Goal: Information Seeking & Learning: Learn about a topic

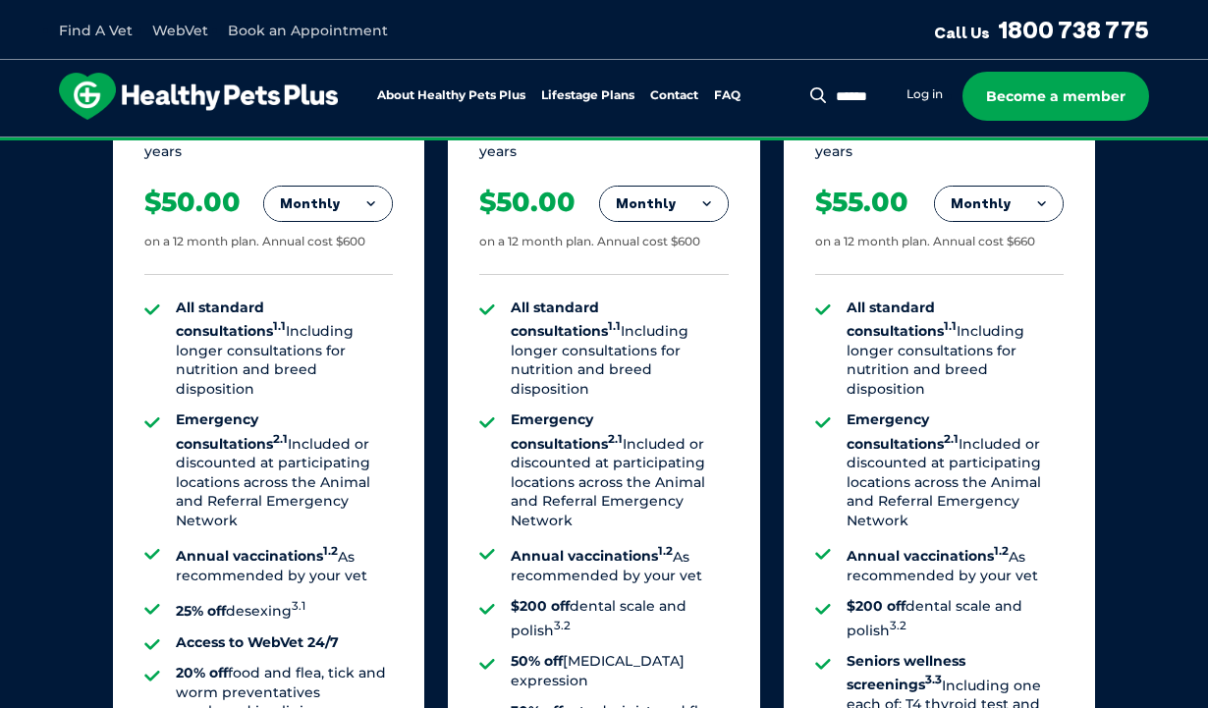
scroll to position [1435, 0]
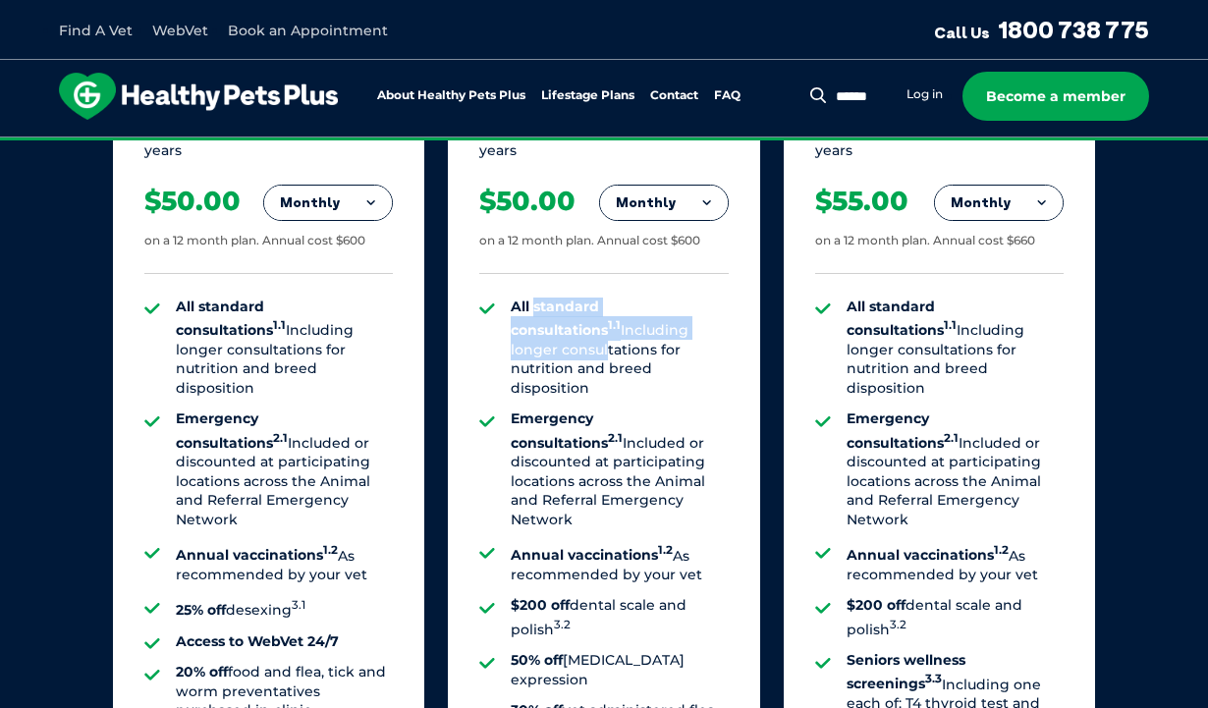
drag, startPoint x: 537, startPoint y: 298, endPoint x: 669, endPoint y: 313, distance: 132.5
click at [669, 313] on li "All standard consultations 1.1 Including longer consultations for nutrition and…" at bounding box center [619, 348] width 217 height 101
click at [617, 338] on li "All standard consultations 1.1 Including longer consultations for nutrition and…" at bounding box center [619, 348] width 217 height 101
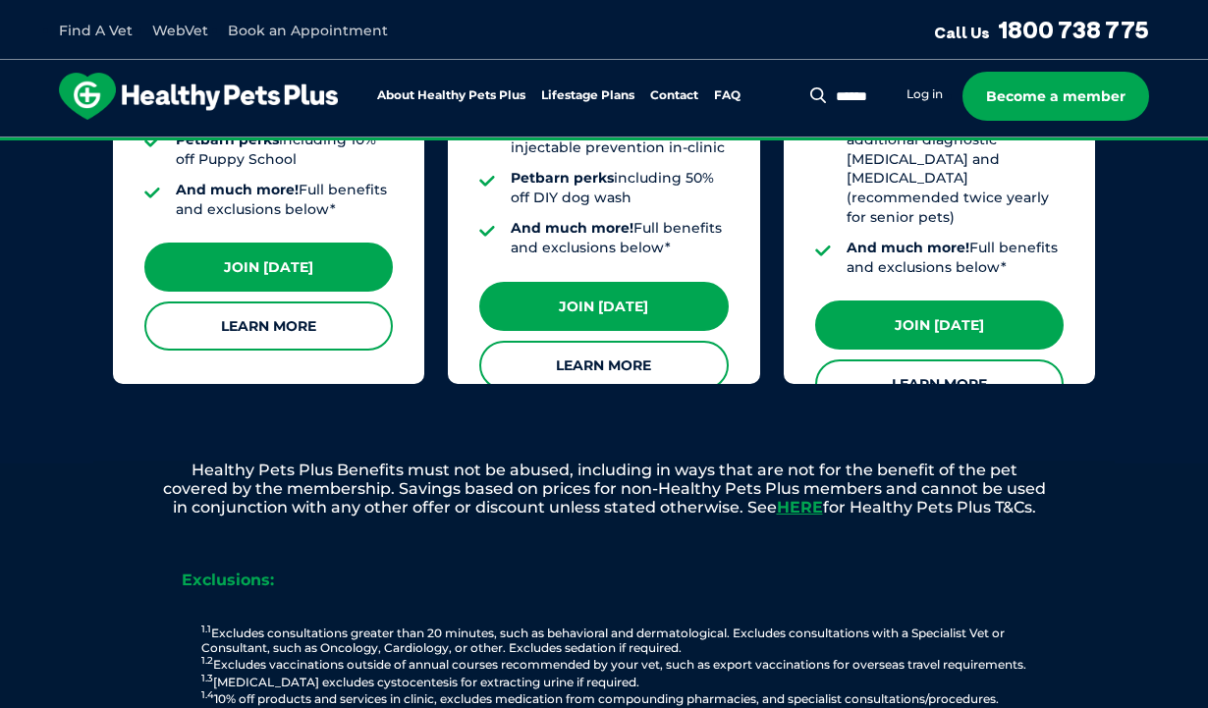
scroll to position [2002, 0]
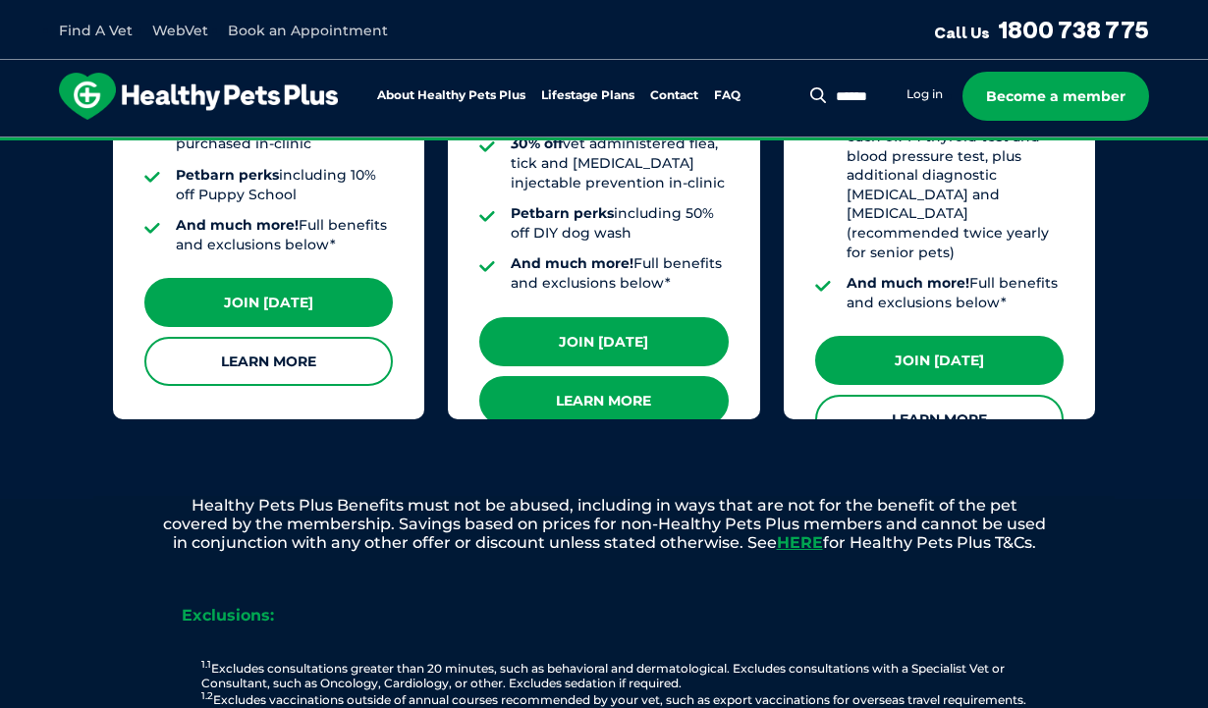
click at [644, 376] on link "Learn More" at bounding box center [603, 400] width 248 height 49
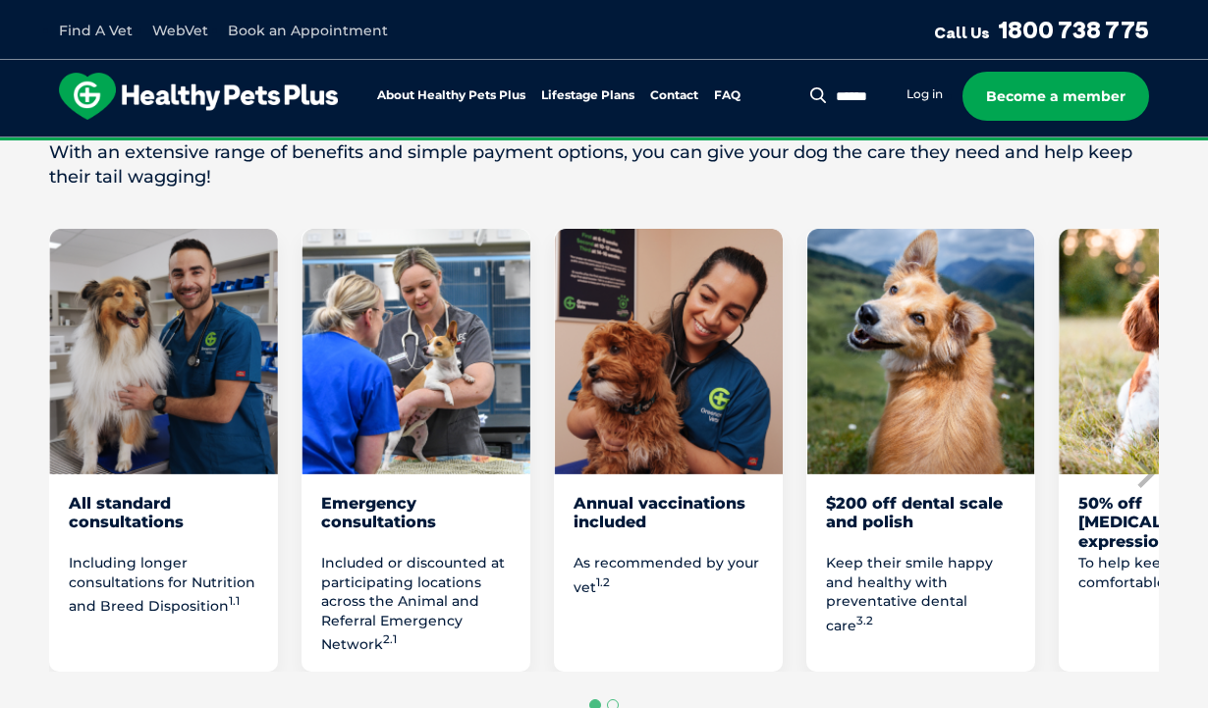
scroll to position [1149, 0]
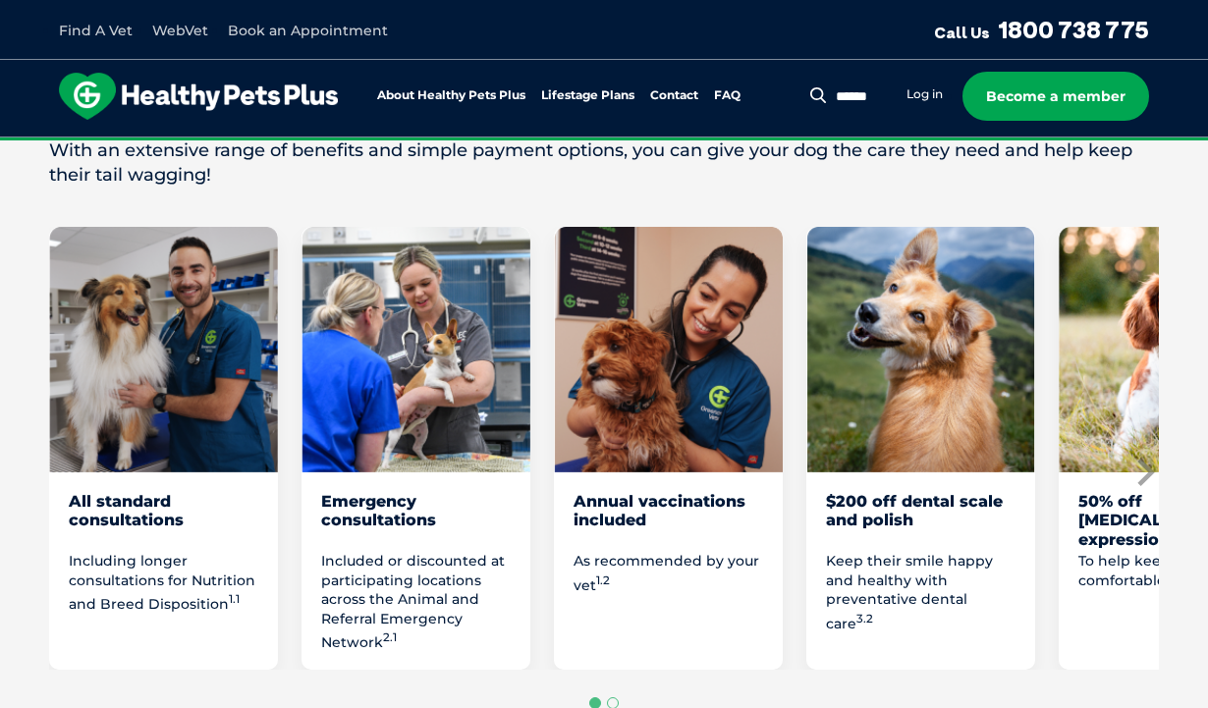
click at [1142, 459] on icon "Next slide" at bounding box center [1145, 472] width 17 height 27
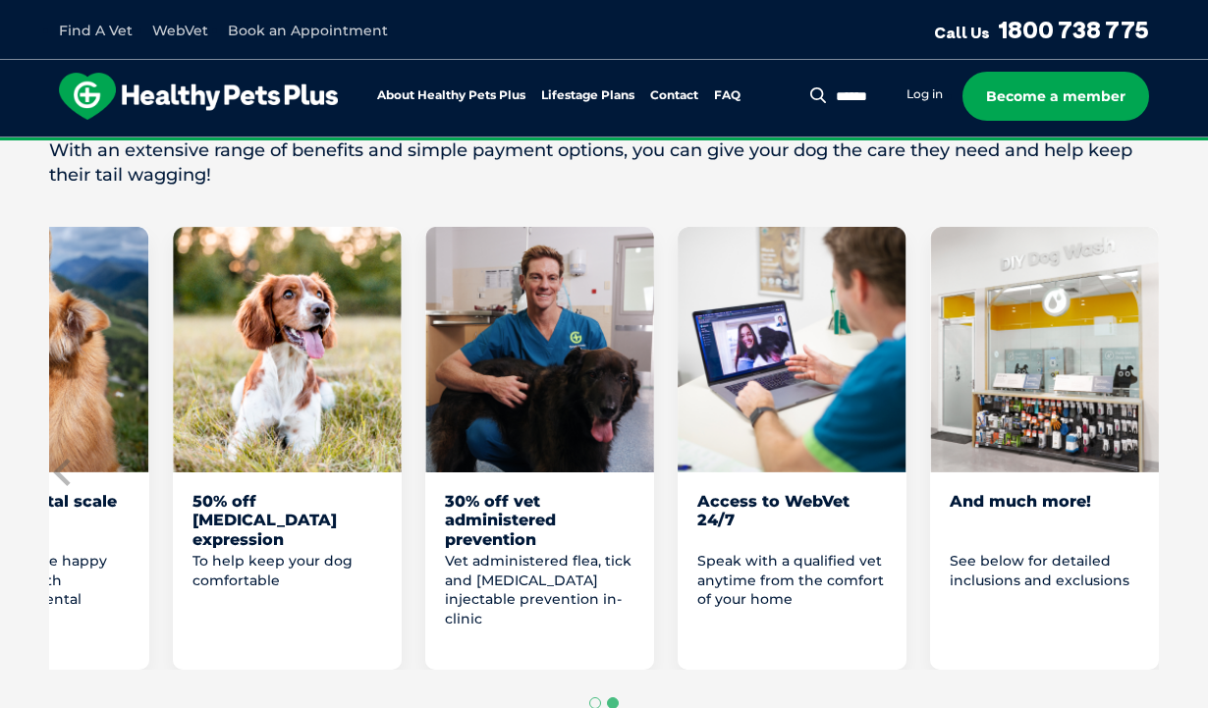
click at [1042, 454] on div "And much more! See below for detailed inclusions and exclusions" at bounding box center [1044, 448] width 229 height 443
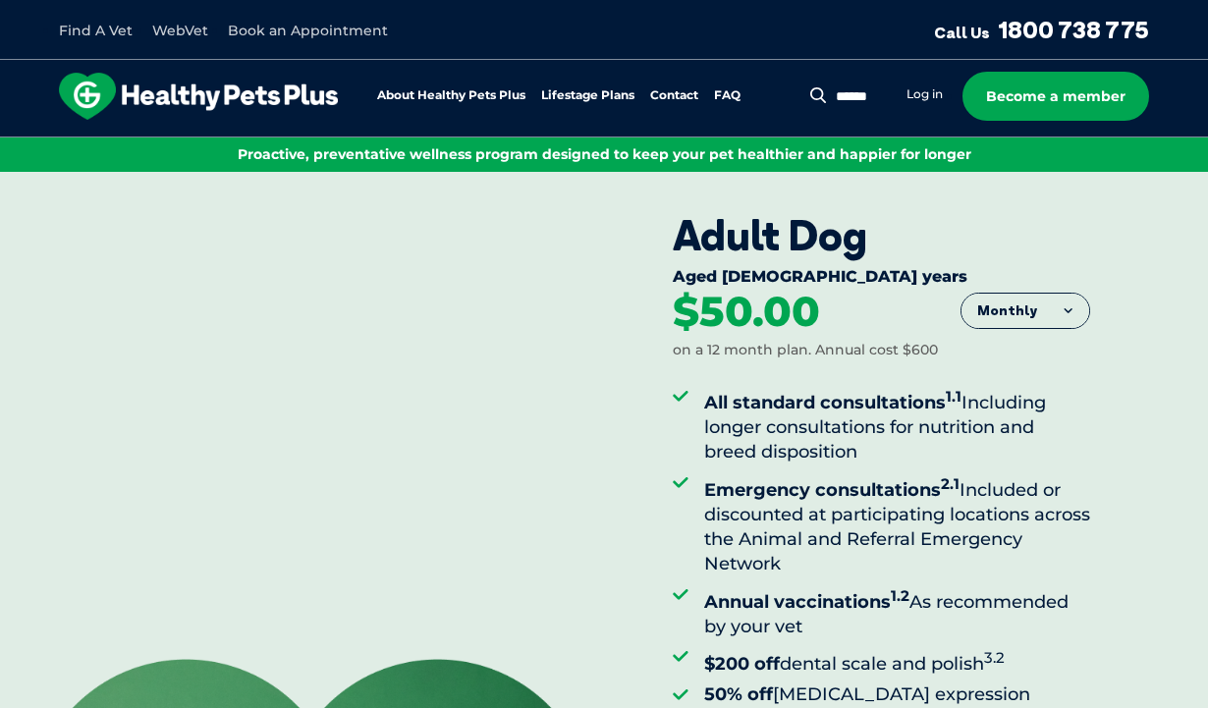
scroll to position [0, 0]
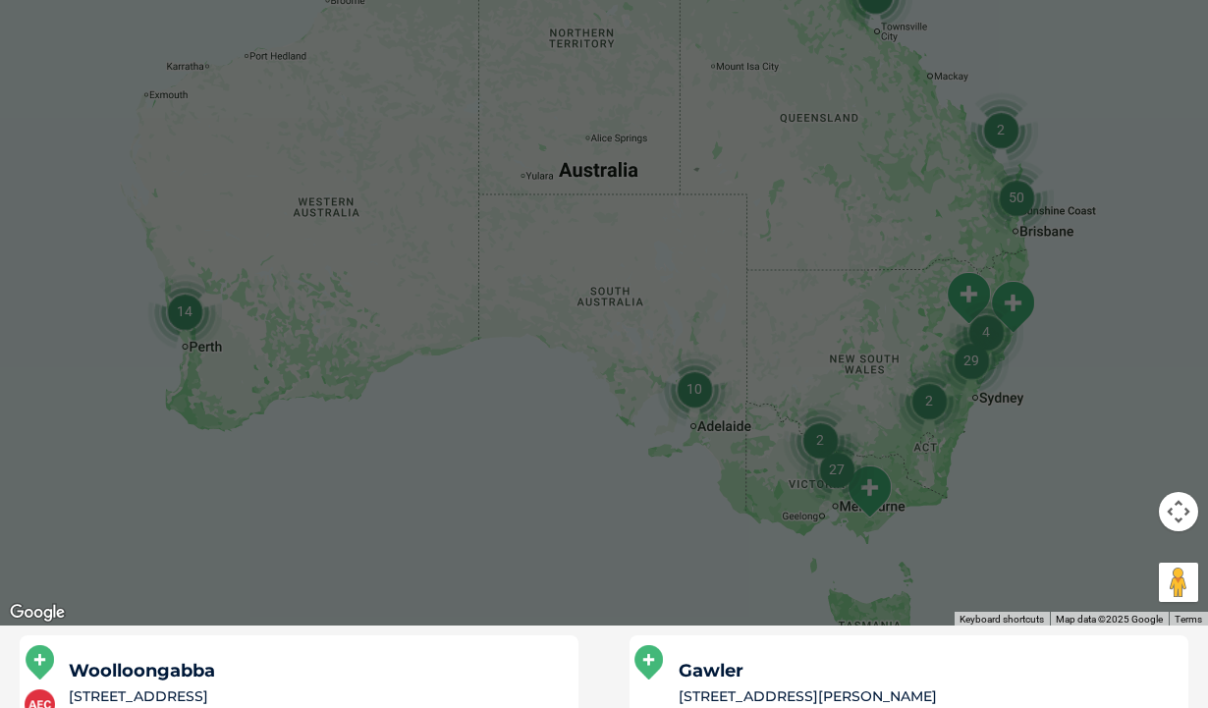
scroll to position [524, 0]
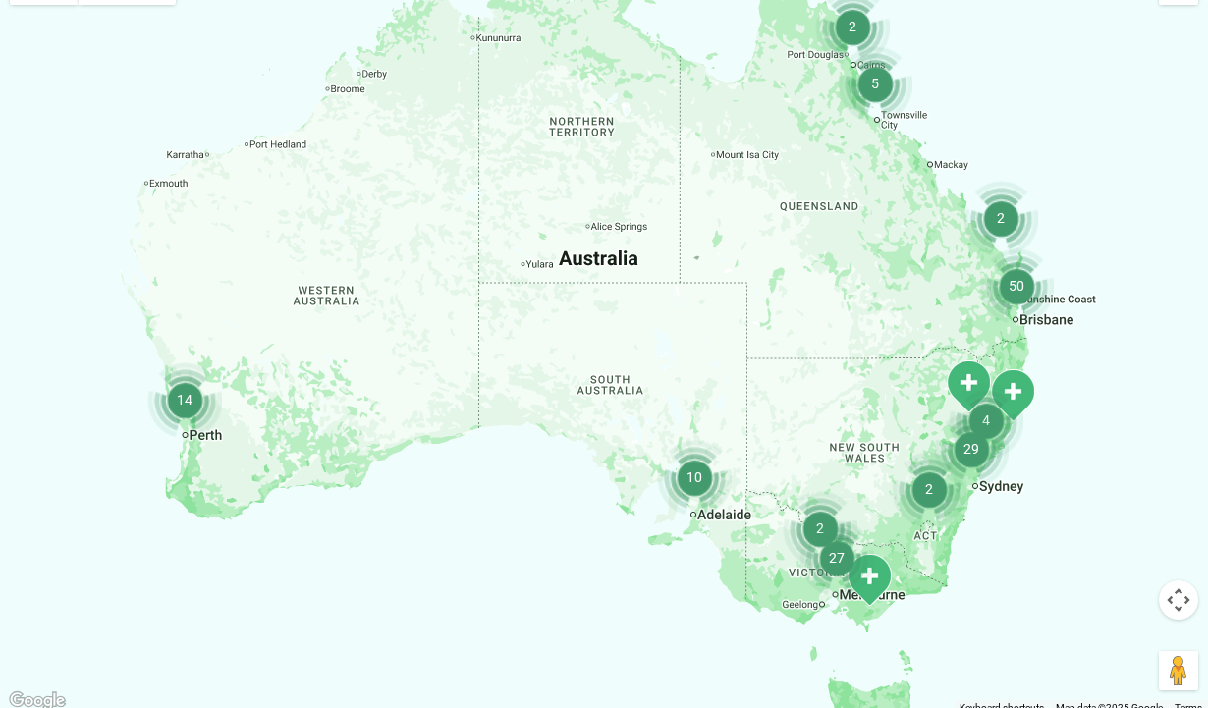
click at [973, 457] on img "29" at bounding box center [971, 449] width 75 height 75
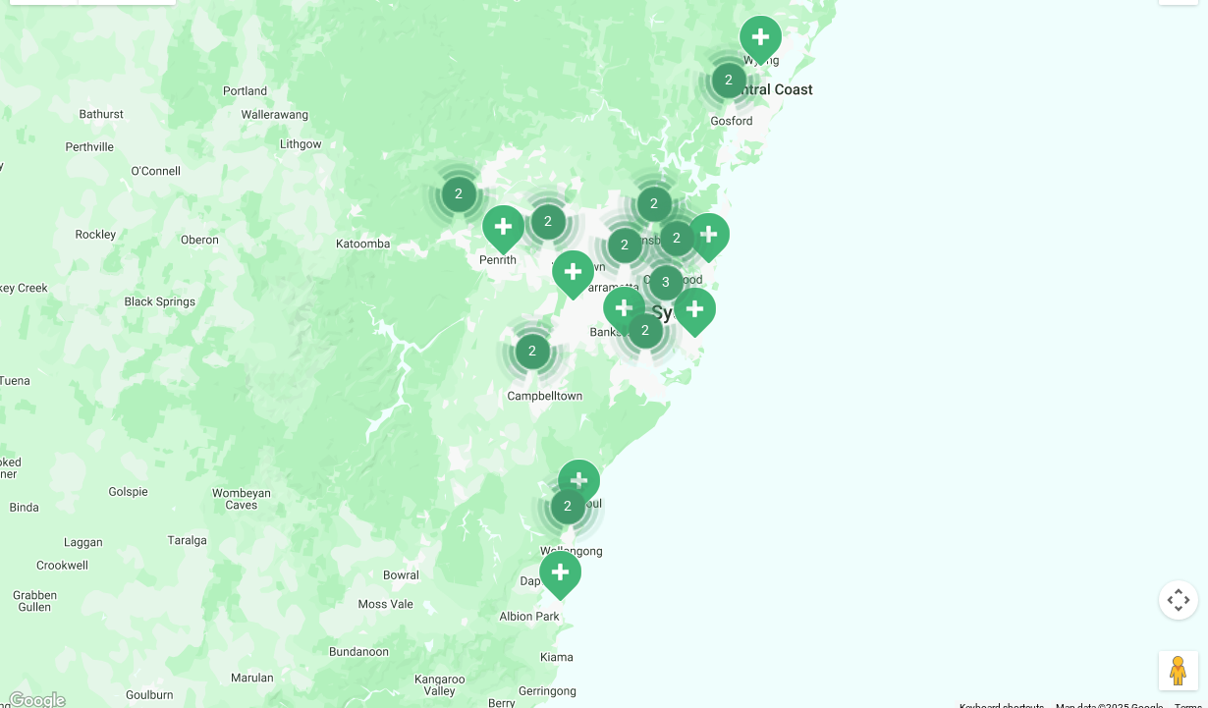
click at [663, 291] on img "3" at bounding box center [666, 282] width 75 height 75
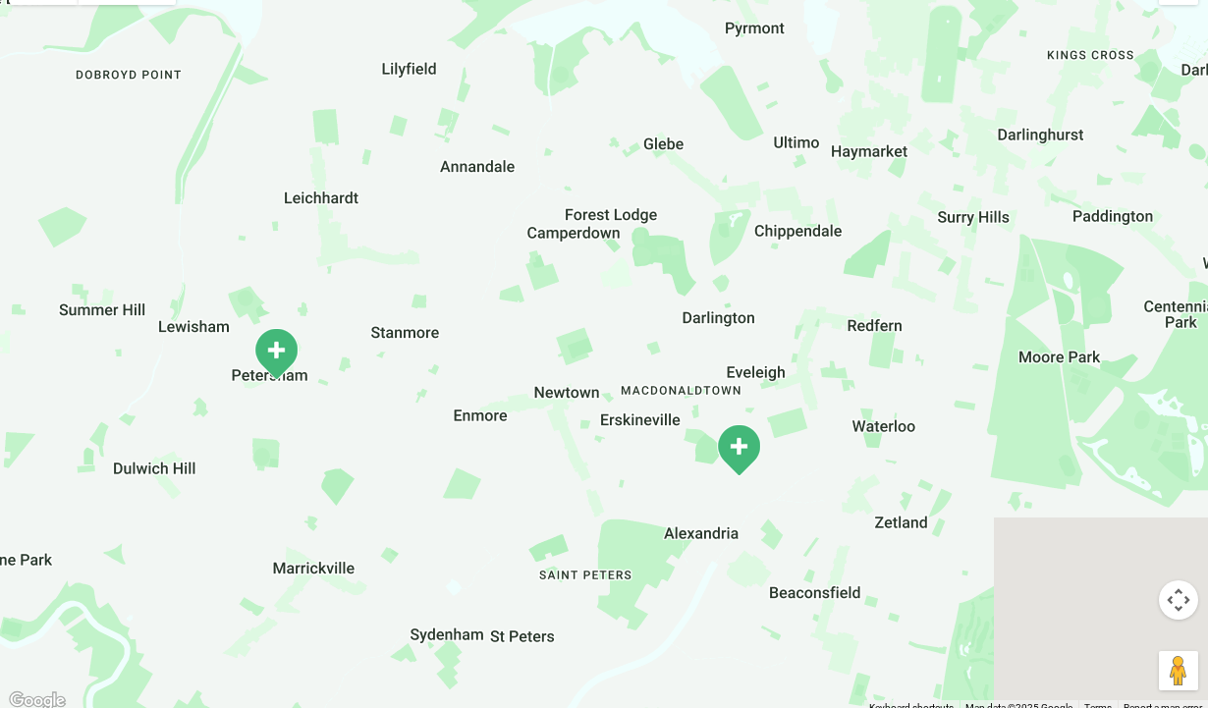
drag, startPoint x: 874, startPoint y: 579, endPoint x: 553, endPoint y: 415, distance: 360.6
click at [553, 415] on div "To navigate, press the arrow keys." at bounding box center [604, 335] width 1208 height 758
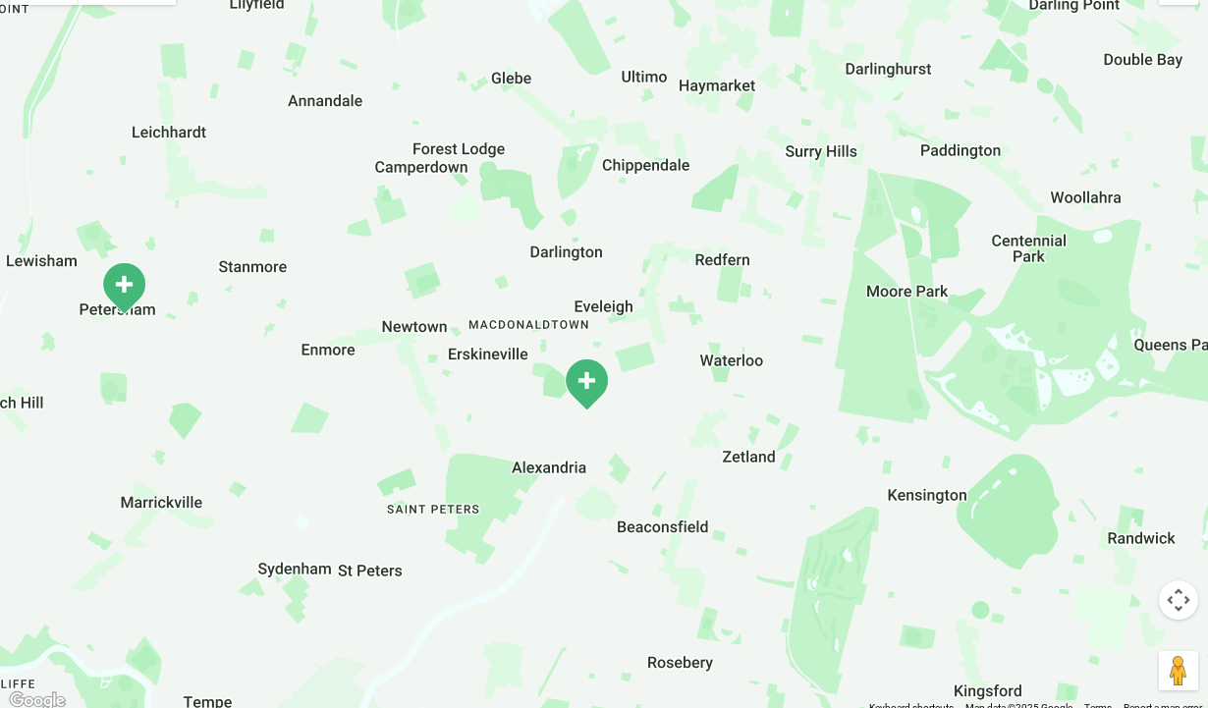
click at [588, 393] on img "Alexandria" at bounding box center [586, 384] width 49 height 54
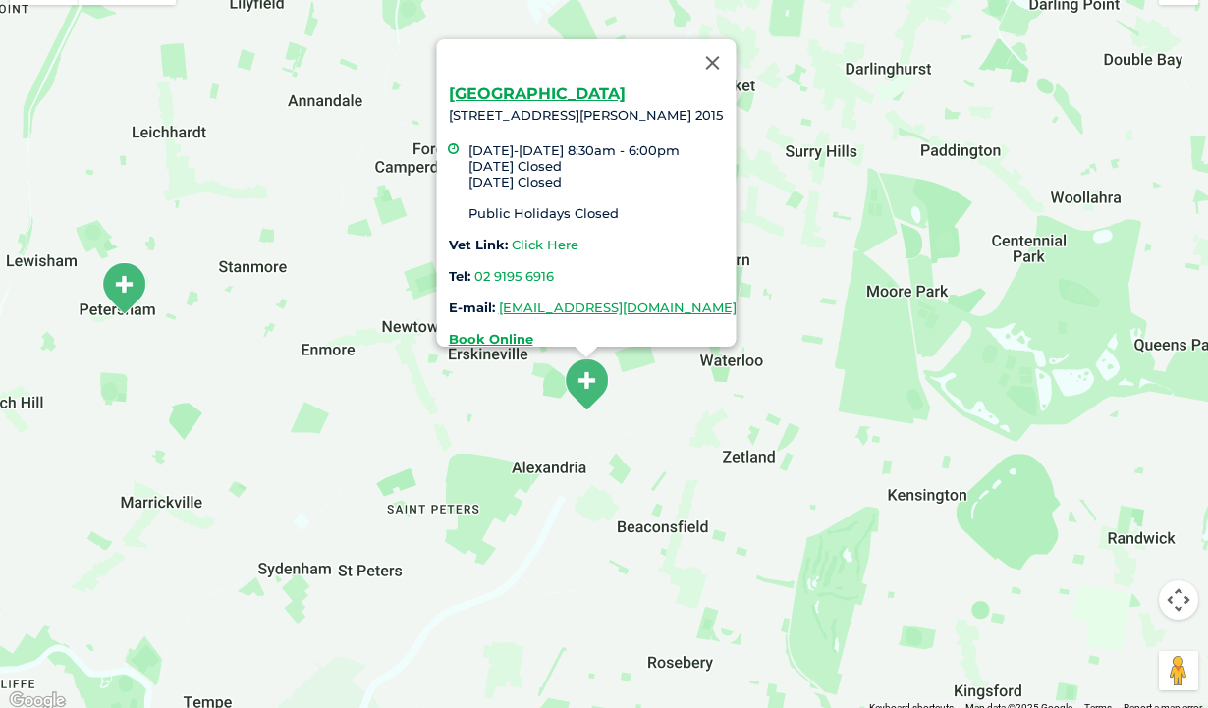
click at [512, 237] on link "Click Here" at bounding box center [545, 245] width 67 height 16
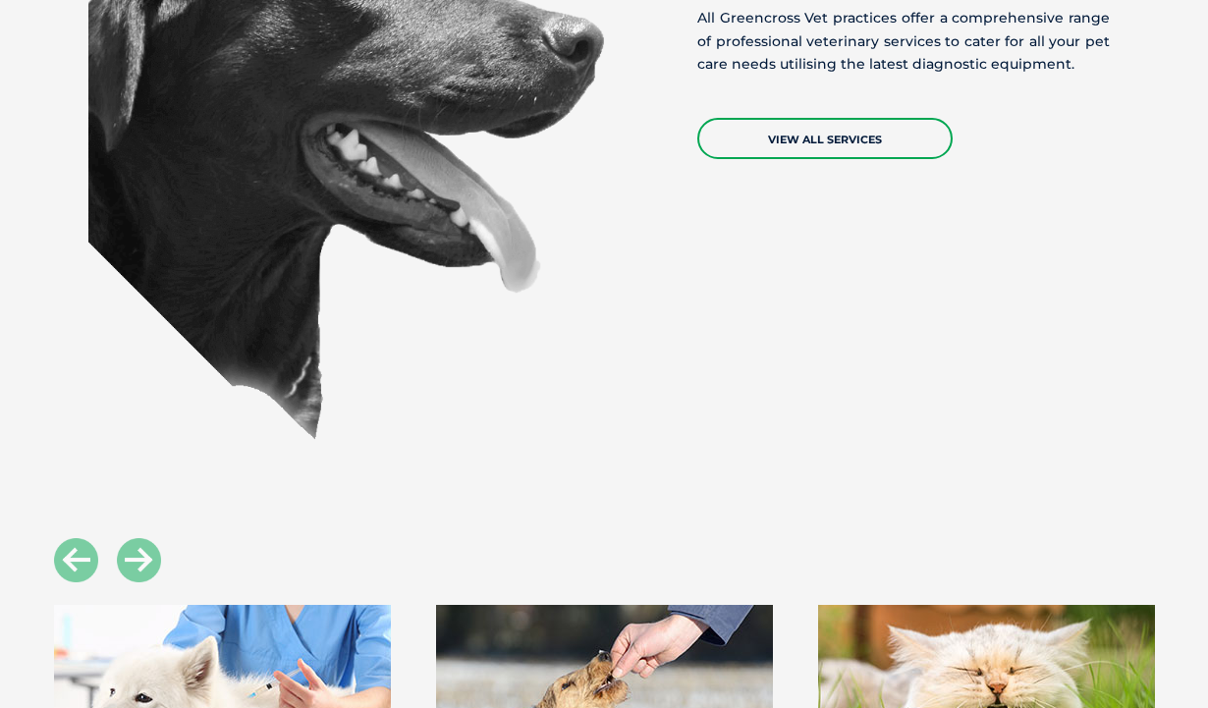
scroll to position [1517, 0]
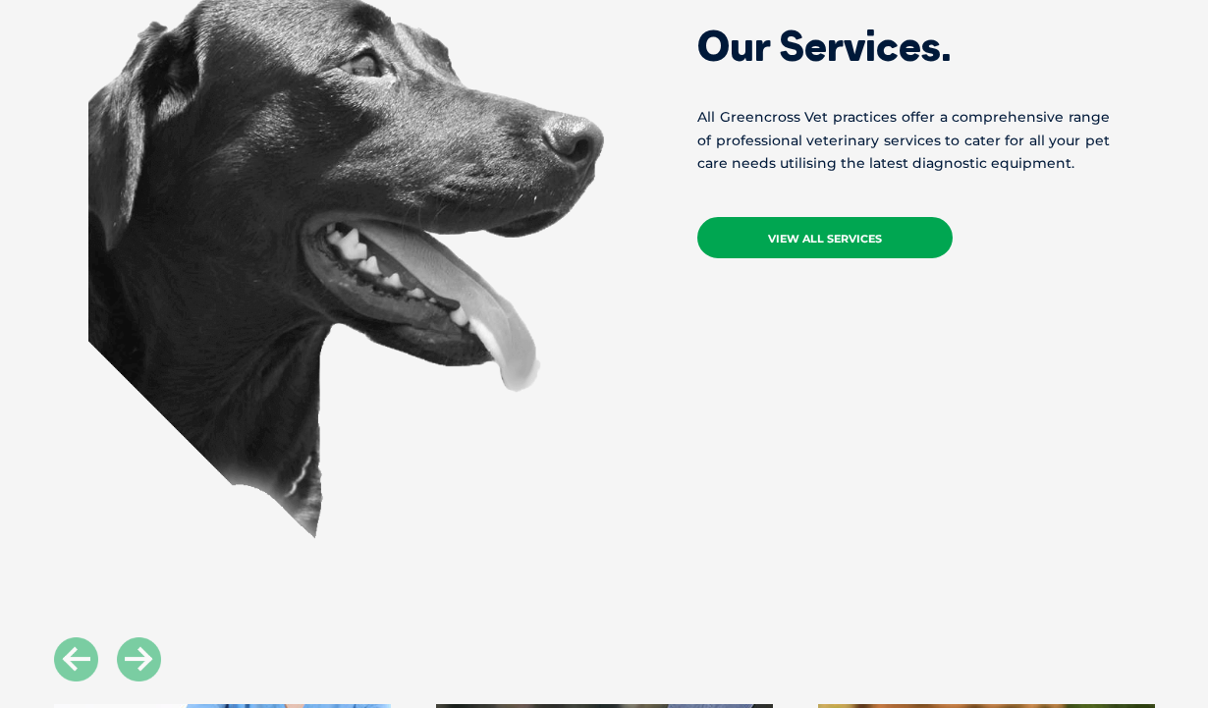
click at [808, 224] on link "View All Services" at bounding box center [824, 237] width 255 height 41
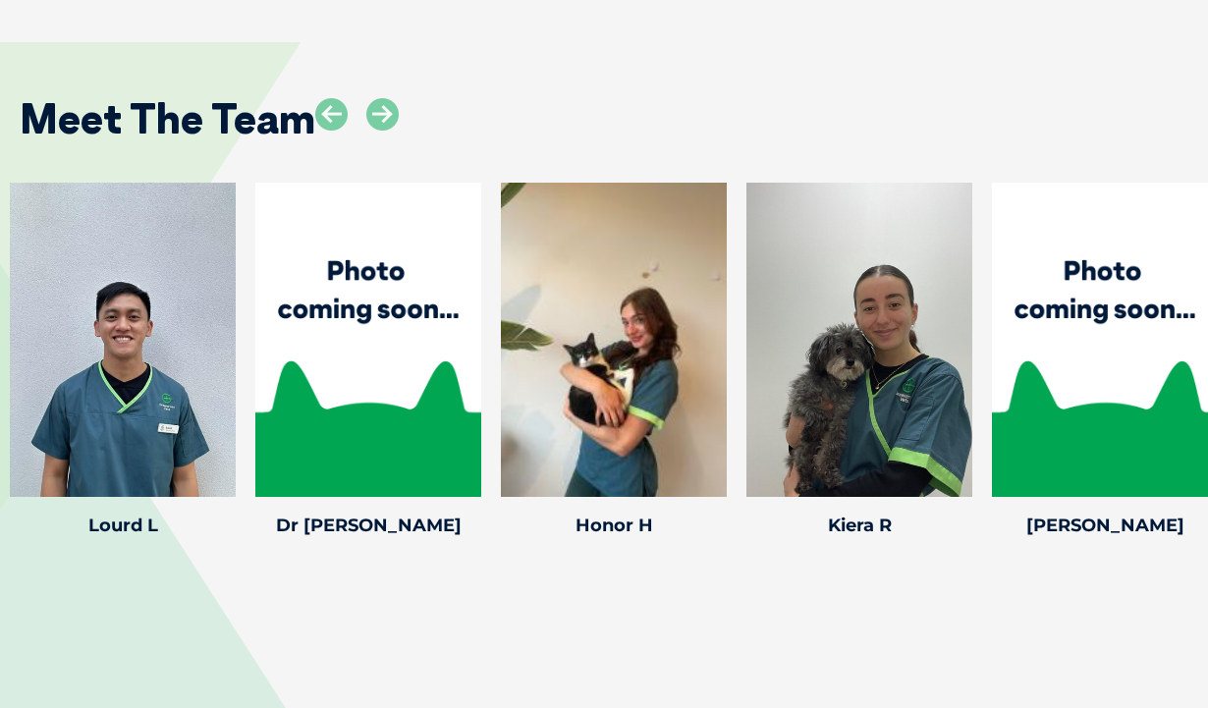
scroll to position [2722, 0]
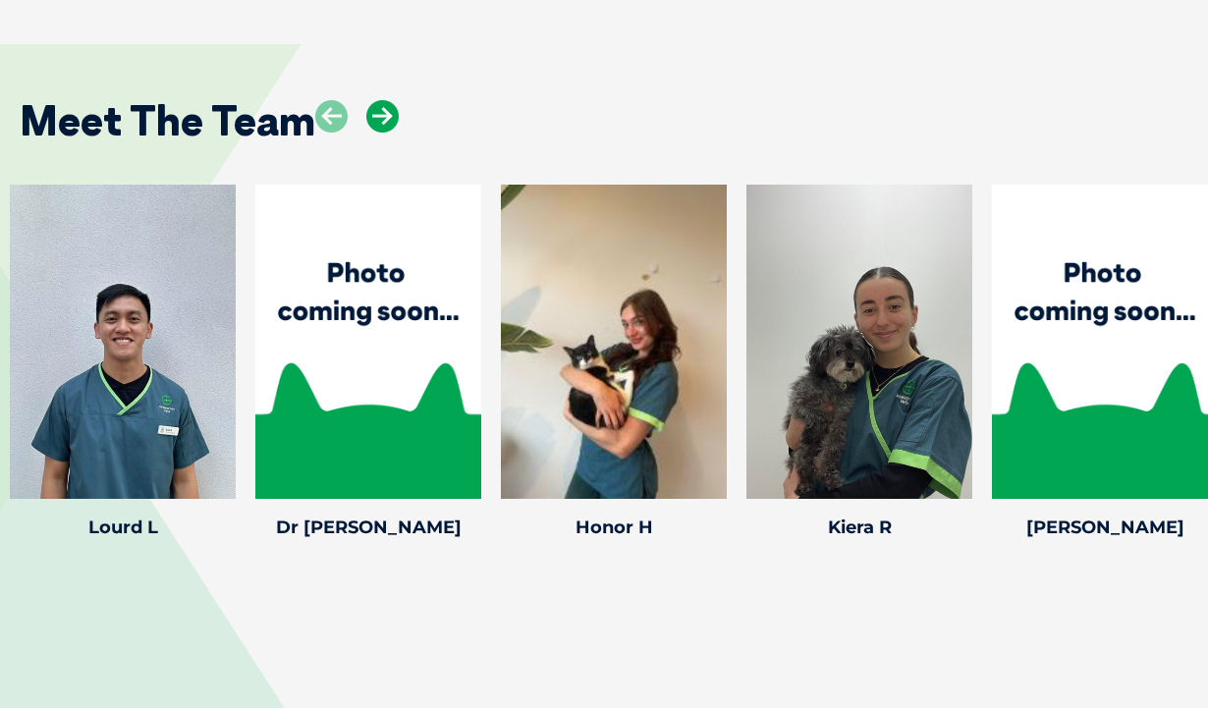
click at [389, 100] on icon at bounding box center [382, 116] width 32 height 32
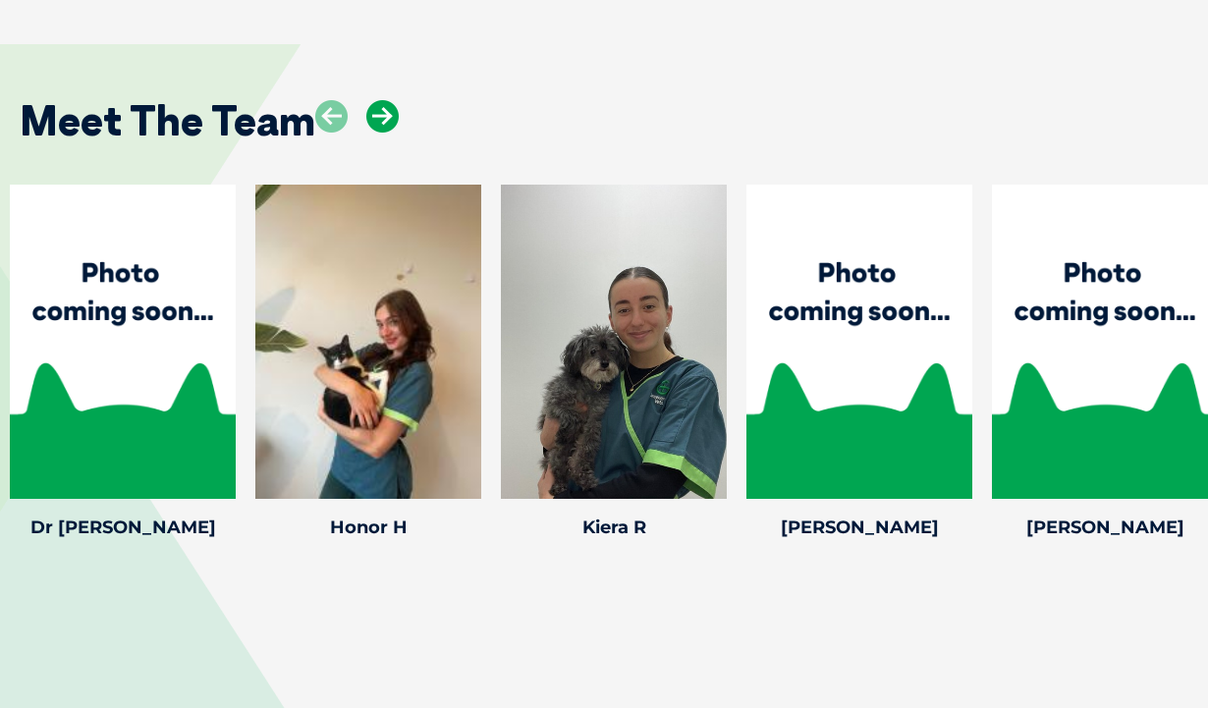
click at [389, 100] on icon at bounding box center [382, 116] width 32 height 32
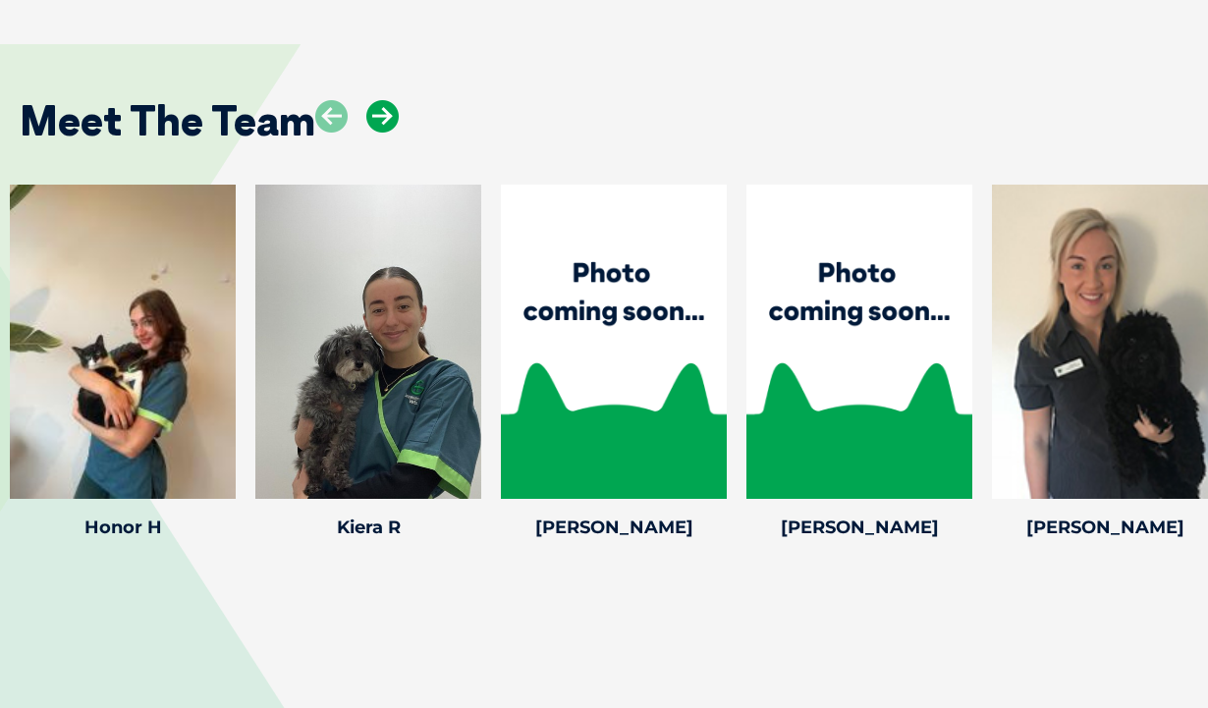
click at [389, 100] on icon at bounding box center [382, 116] width 32 height 32
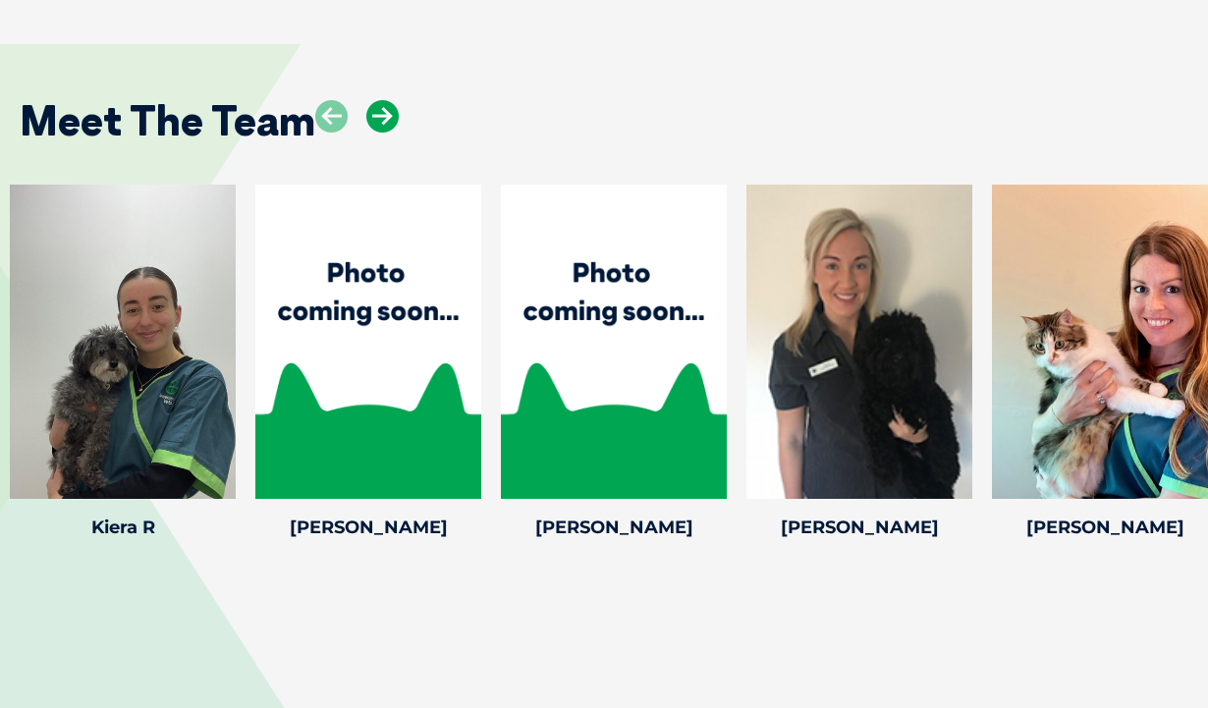
click at [389, 100] on icon at bounding box center [382, 116] width 32 height 32
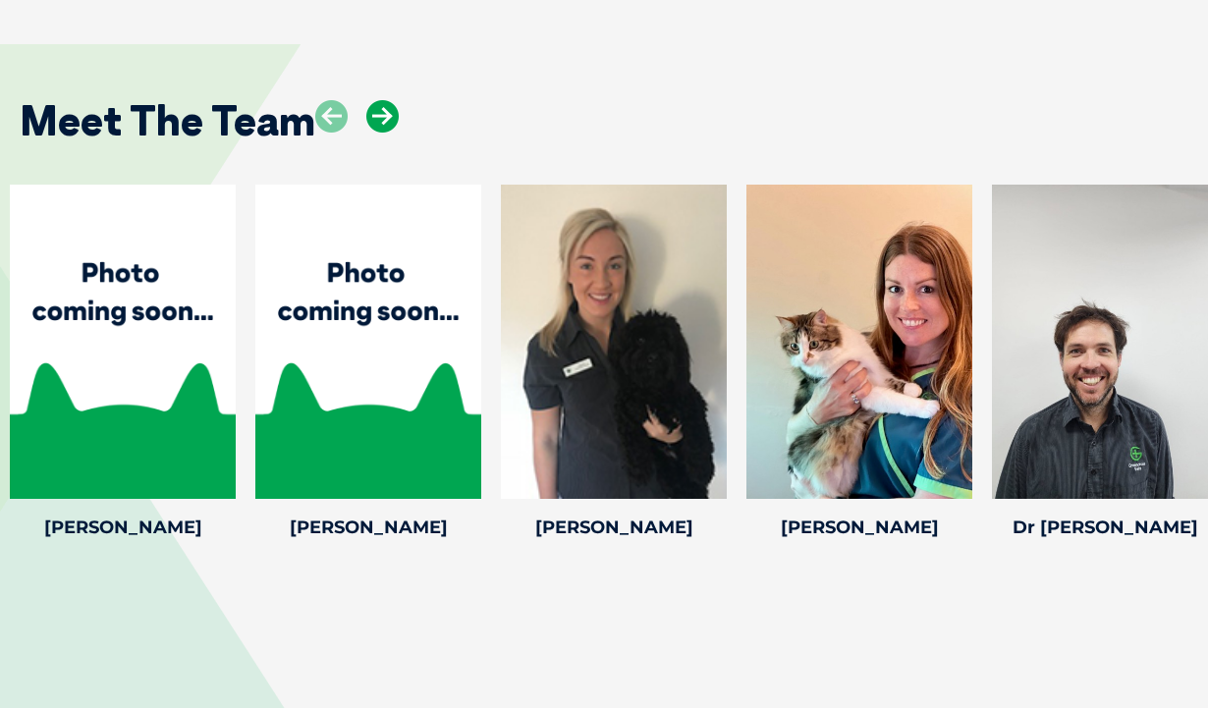
click at [389, 100] on icon at bounding box center [382, 116] width 32 height 32
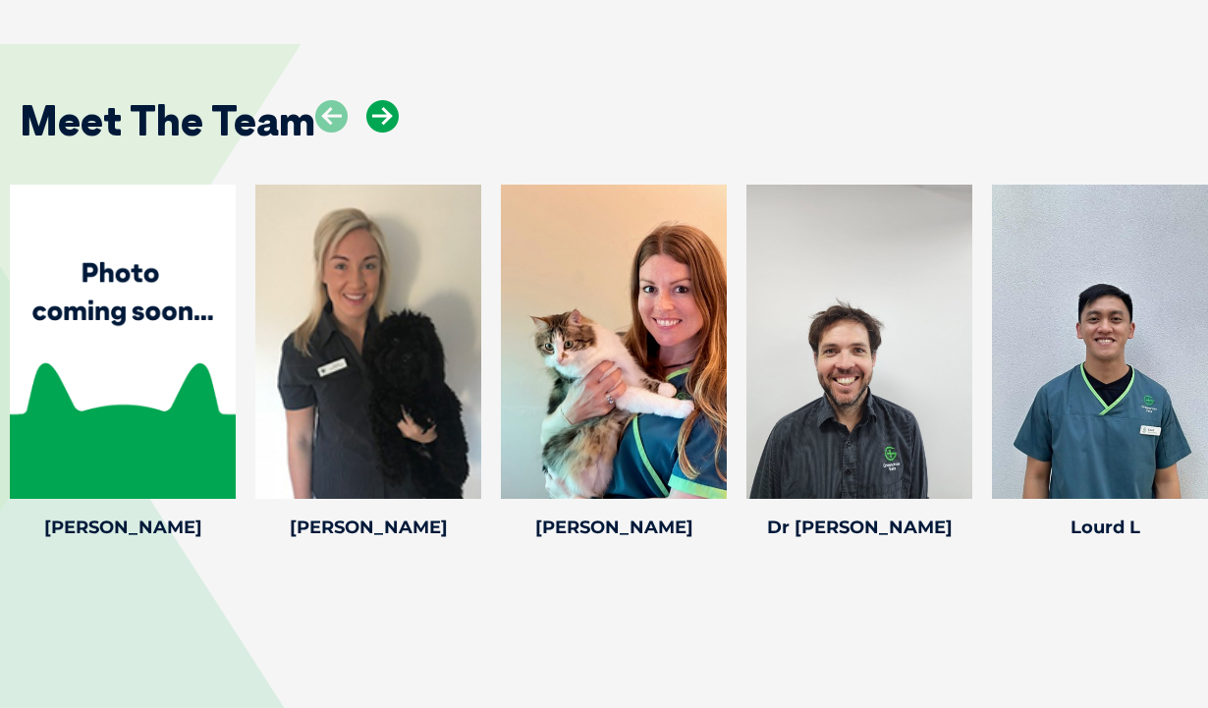
click at [389, 100] on icon at bounding box center [382, 116] width 32 height 32
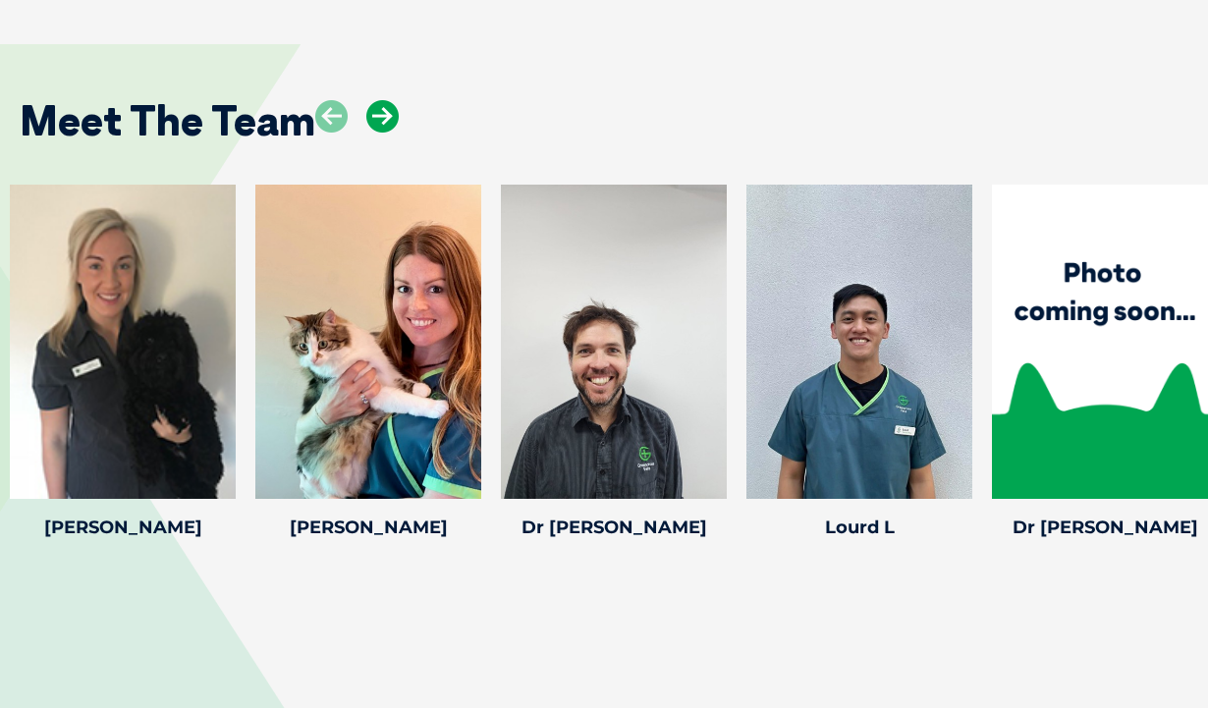
click at [389, 100] on icon at bounding box center [382, 116] width 32 height 32
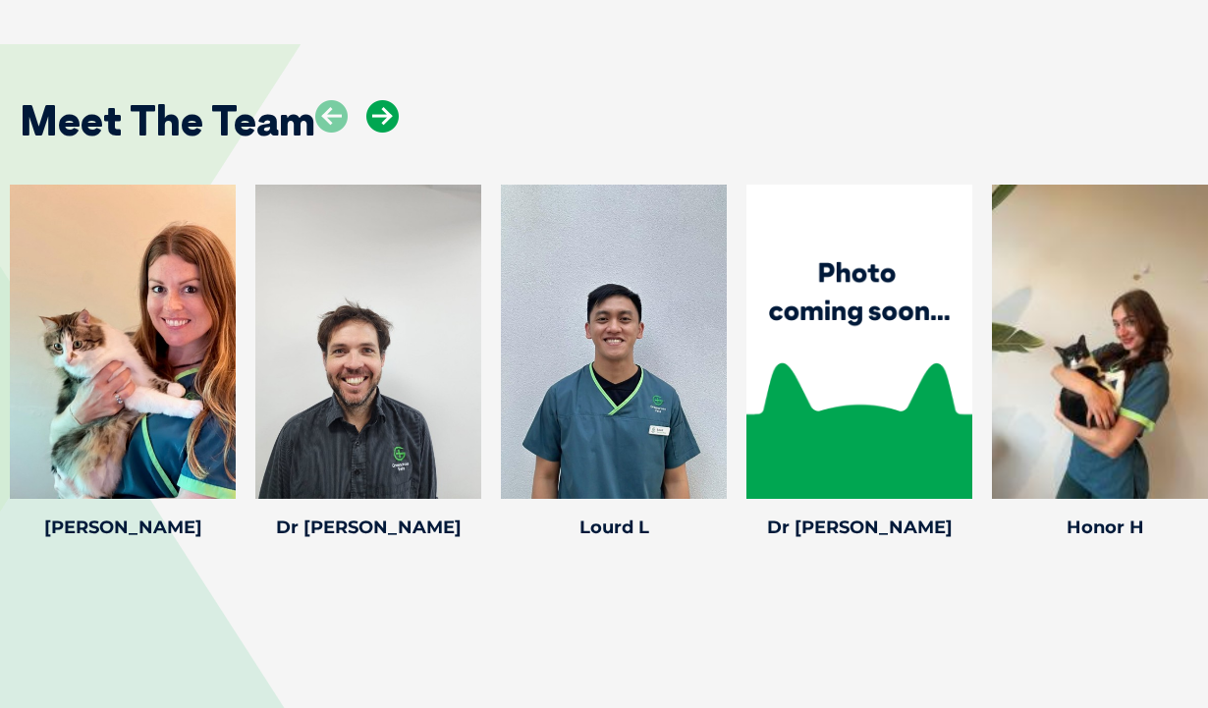
click at [389, 100] on icon at bounding box center [382, 116] width 32 height 32
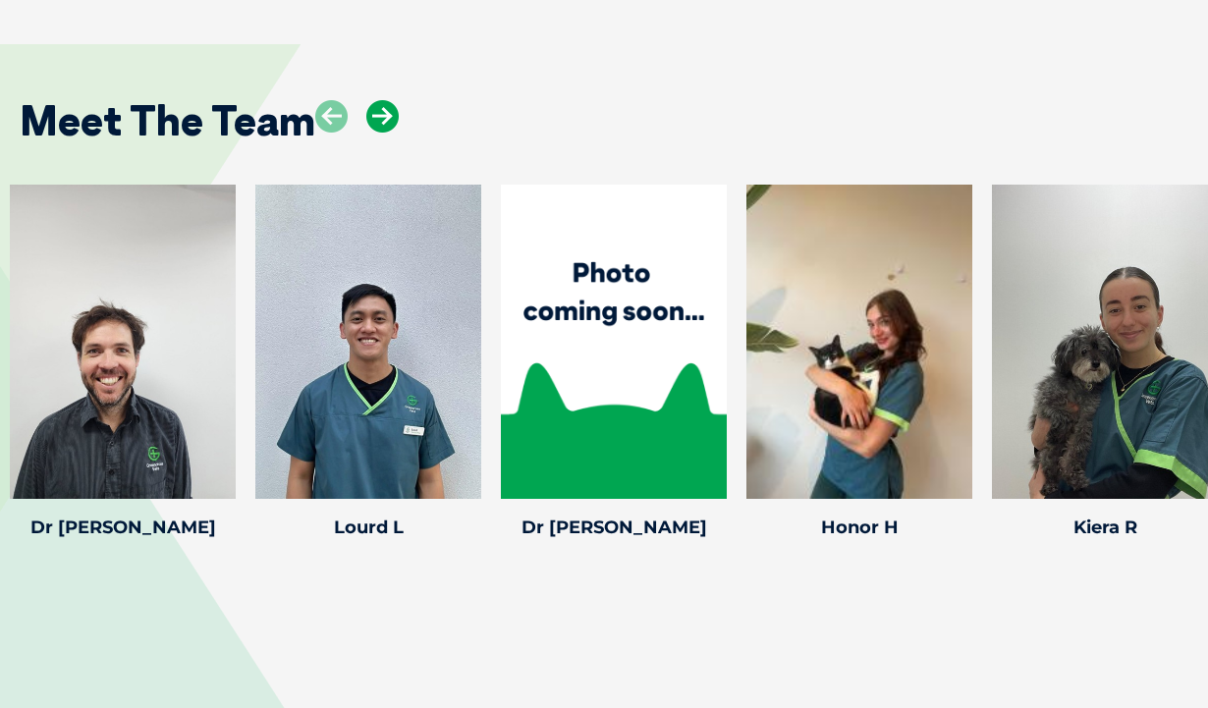
click at [389, 100] on icon at bounding box center [382, 116] width 32 height 32
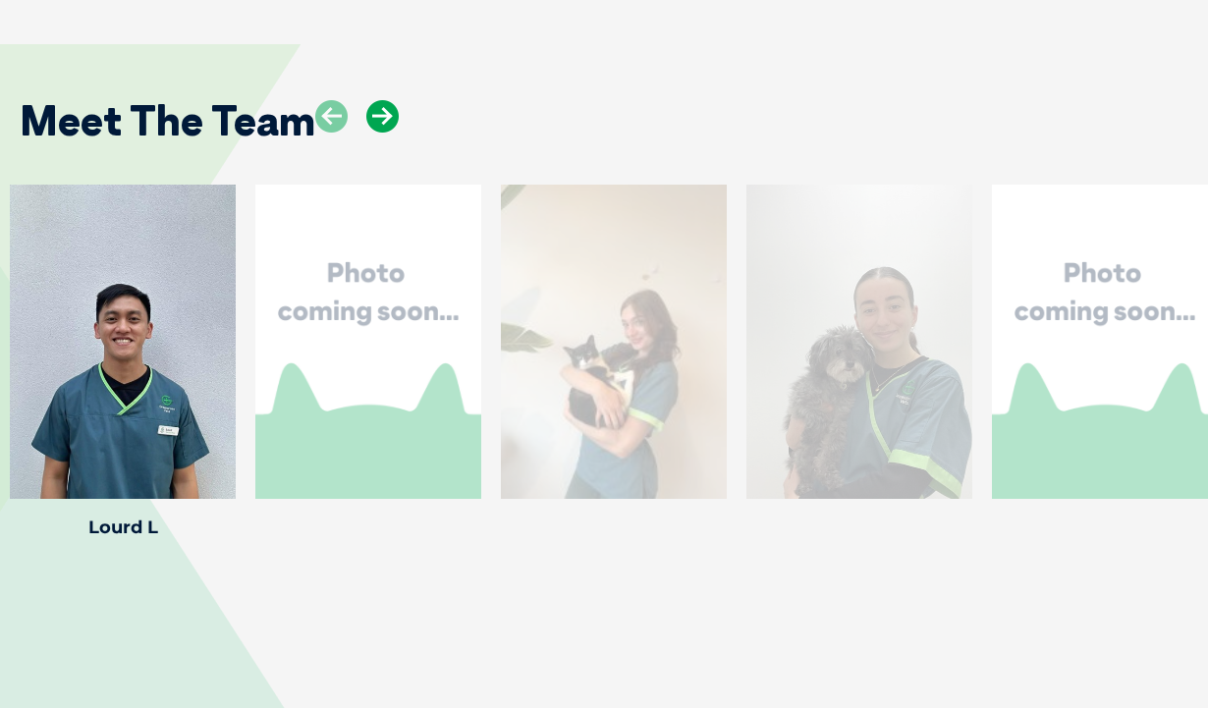
click at [389, 100] on icon at bounding box center [382, 116] width 32 height 32
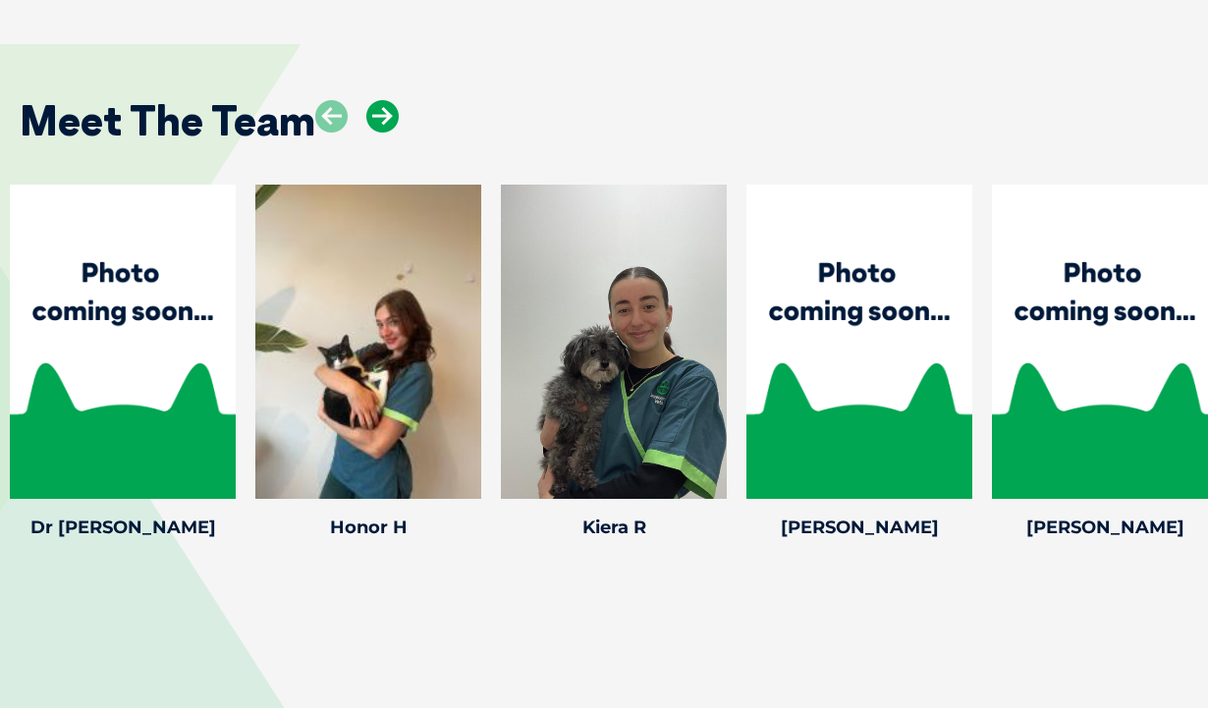
click at [389, 100] on icon at bounding box center [382, 116] width 32 height 32
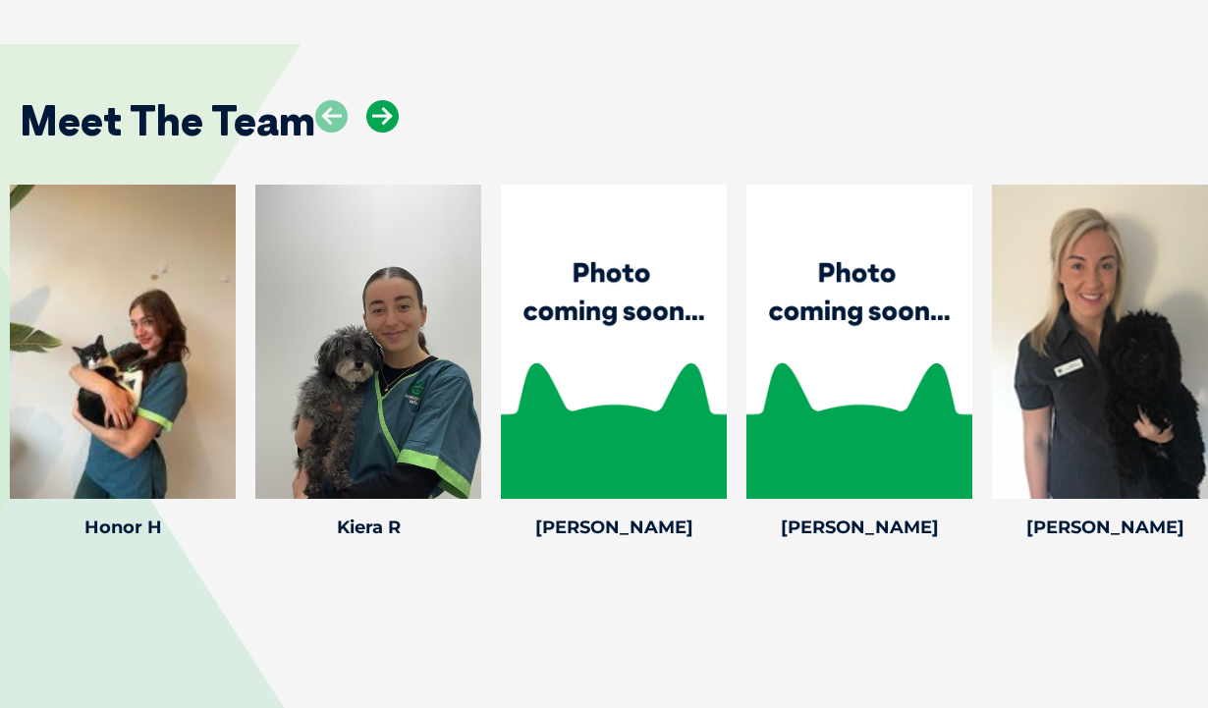
click at [389, 100] on icon at bounding box center [382, 116] width 32 height 32
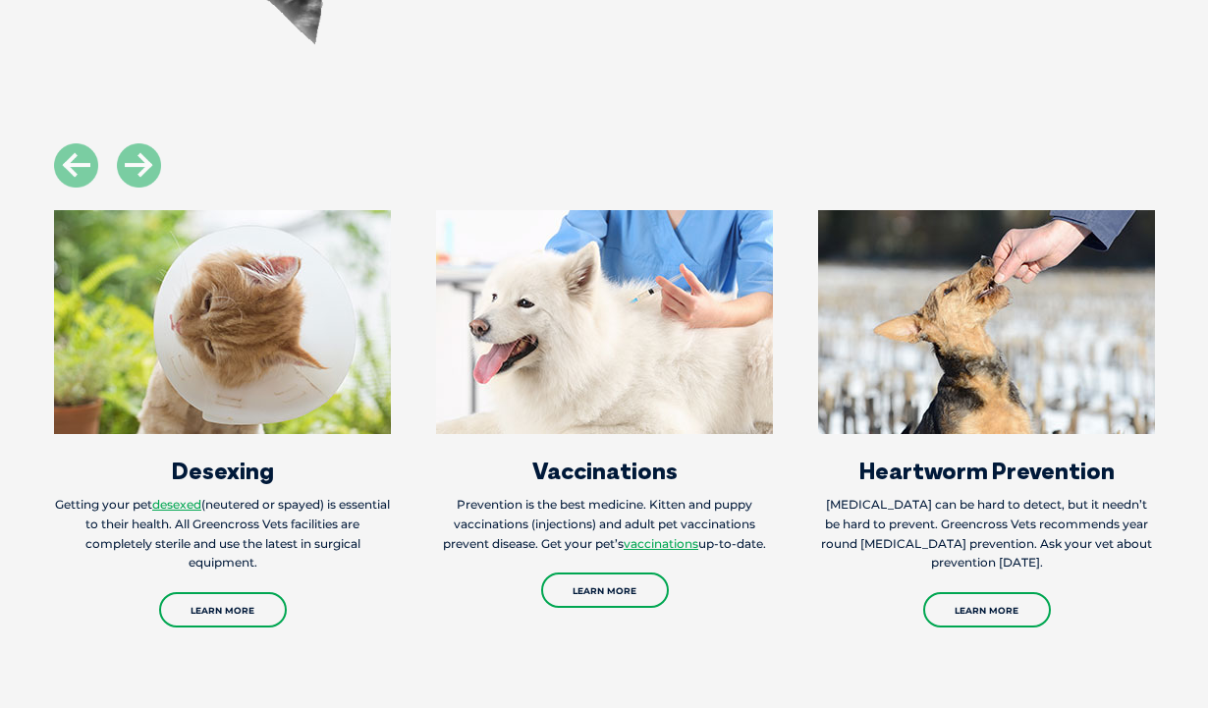
scroll to position [2022, 0]
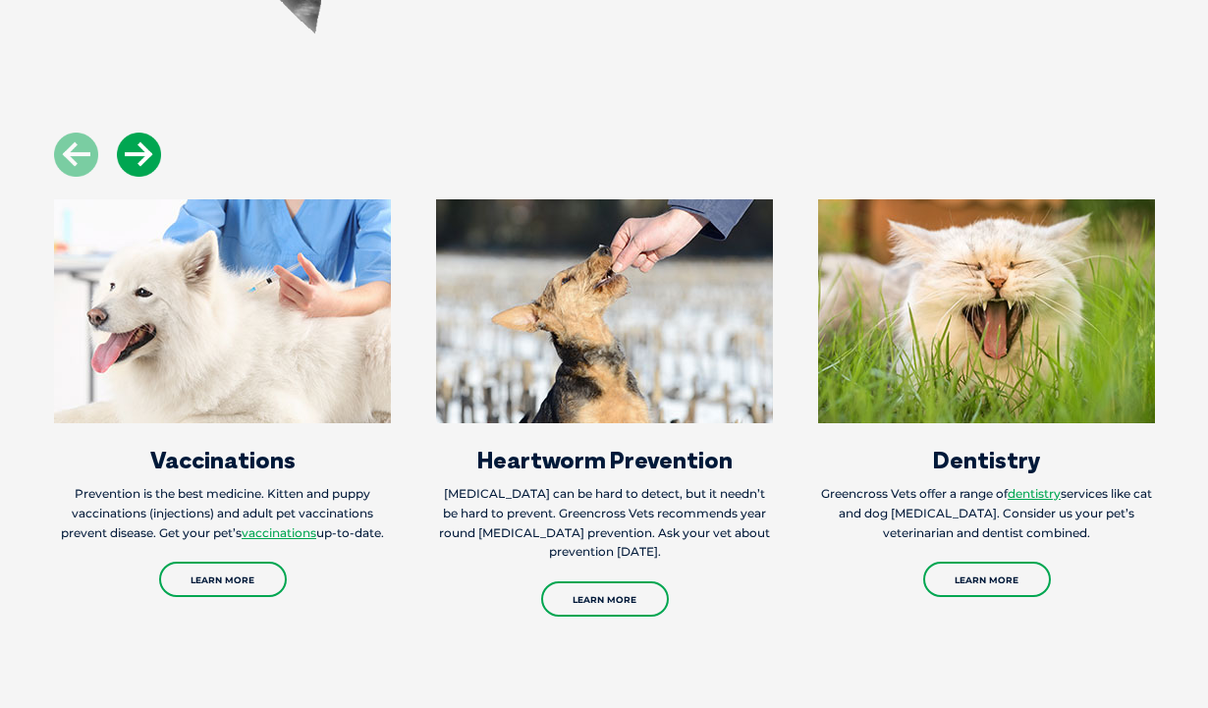
click at [145, 133] on icon at bounding box center [139, 155] width 44 height 44
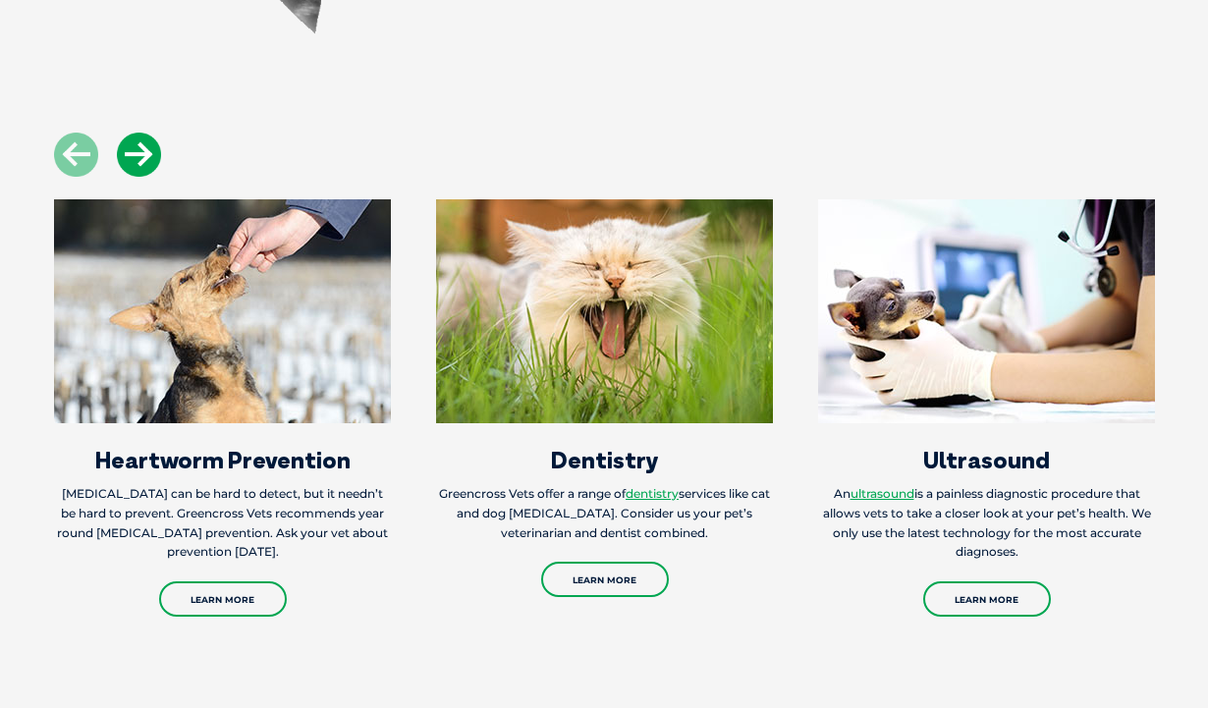
click at [145, 133] on icon at bounding box center [139, 155] width 44 height 44
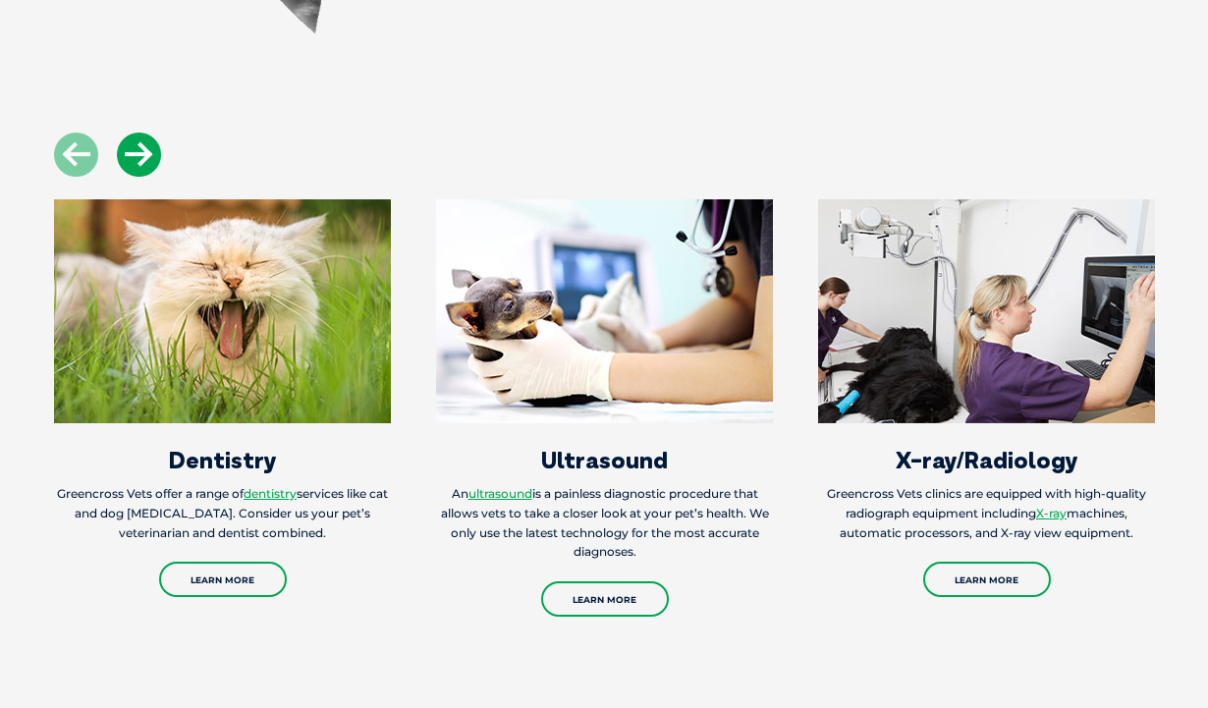
click at [145, 133] on icon at bounding box center [139, 155] width 44 height 44
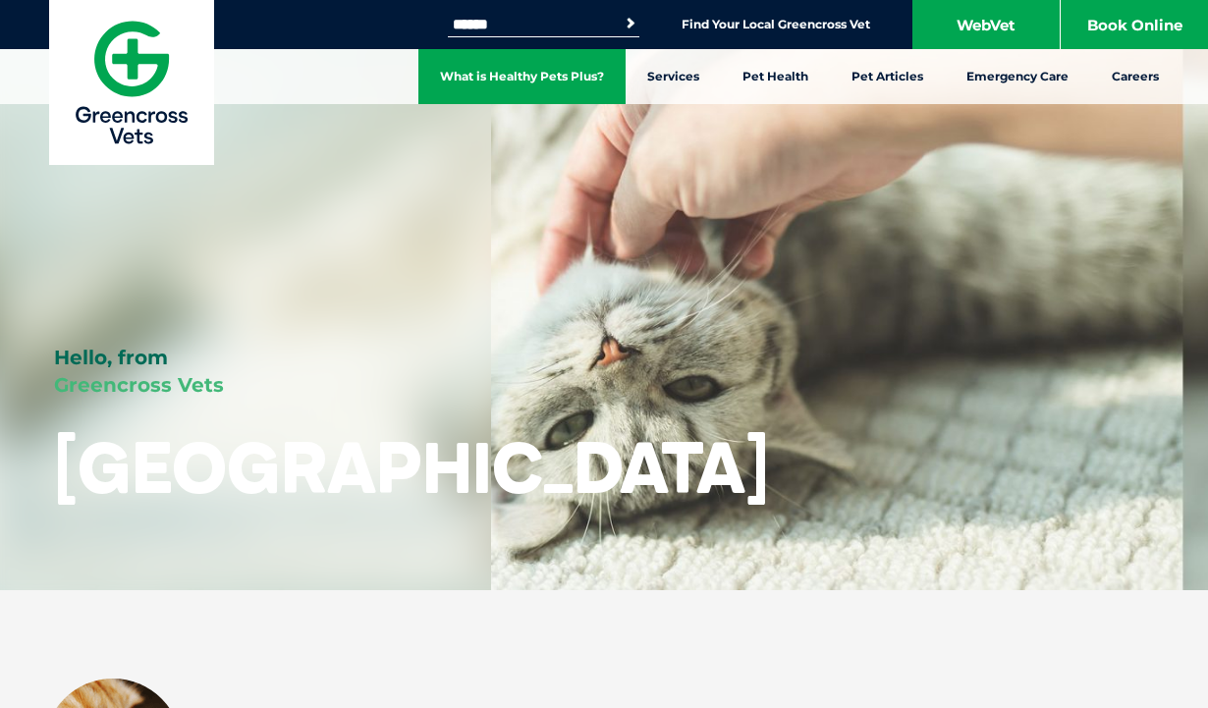
scroll to position [0, 0]
